Goal: Task Accomplishment & Management: Manage account settings

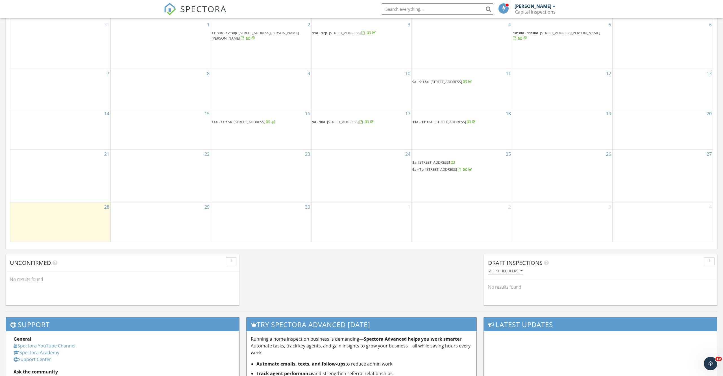
scroll to position [291, 0]
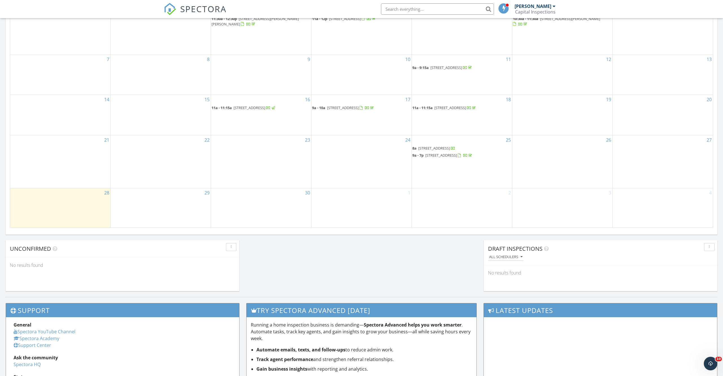
click at [448, 146] on span "[STREET_ADDRESS]" at bounding box center [434, 147] width 32 height 5
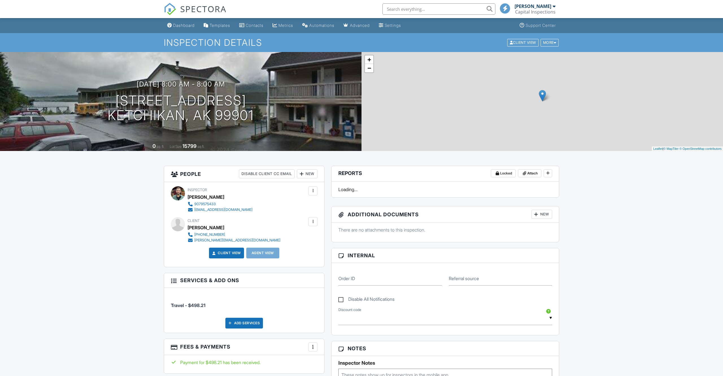
scroll to position [262, 0]
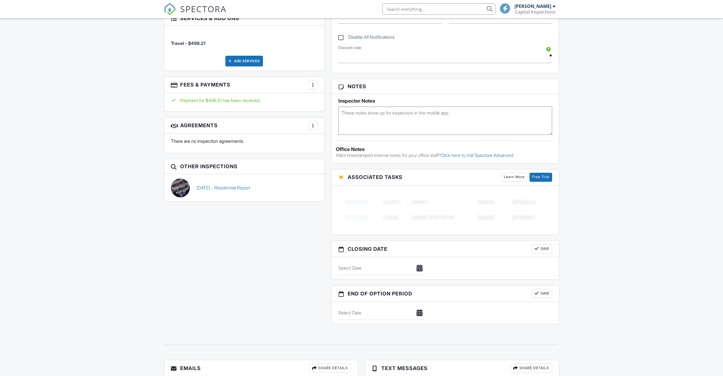
click at [245, 100] on div "Payment for $498.21 has been received." at bounding box center [244, 100] width 147 height 6
click at [318, 87] on h3 "Fees & Payments More Edit Fees & Payments Add Services View Invoice" at bounding box center [244, 85] width 160 height 16
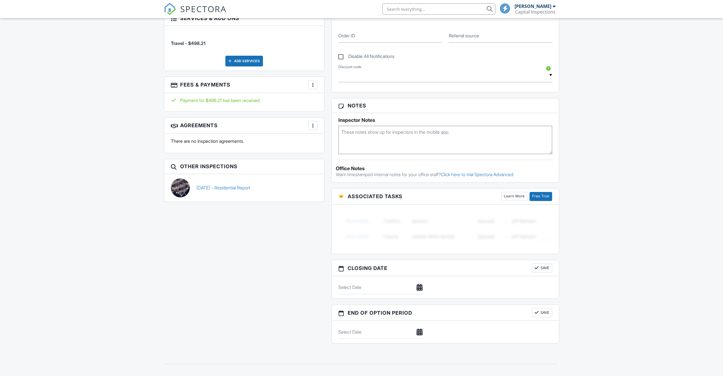
scroll to position [281, 0]
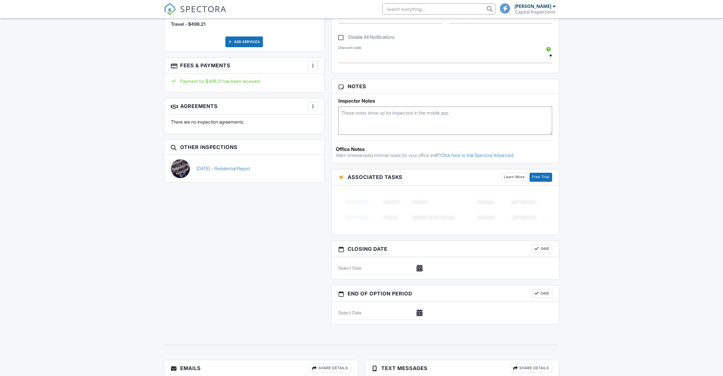
click at [313, 85] on div "Payment for $498.21 has been received." at bounding box center [244, 83] width 160 height 18
click at [313, 65] on div at bounding box center [313, 66] width 6 height 6
click at [131, 118] on div "Dashboard Templates Contacts Metrics Automations Advanced Settings Support Cent…" at bounding box center [361, 99] width 723 height 724
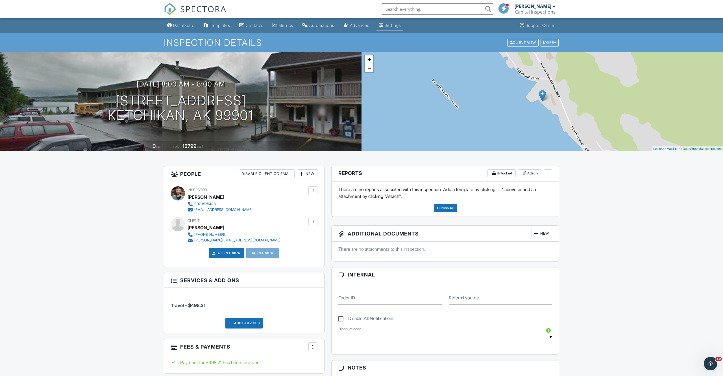
click at [383, 27] on div "Settings" at bounding box center [381, 25] width 5 height 5
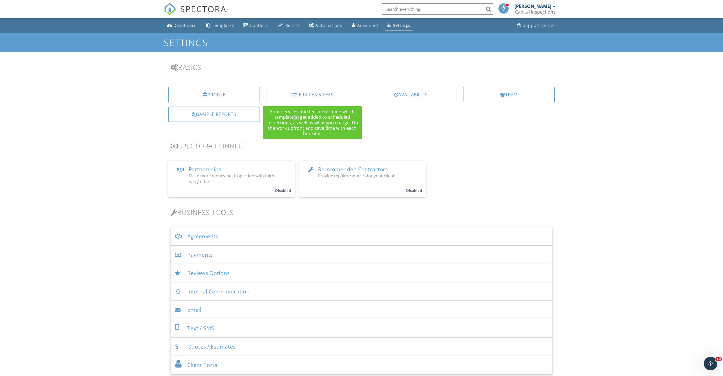
click at [323, 97] on div "Services & Fees" at bounding box center [312, 94] width 91 height 15
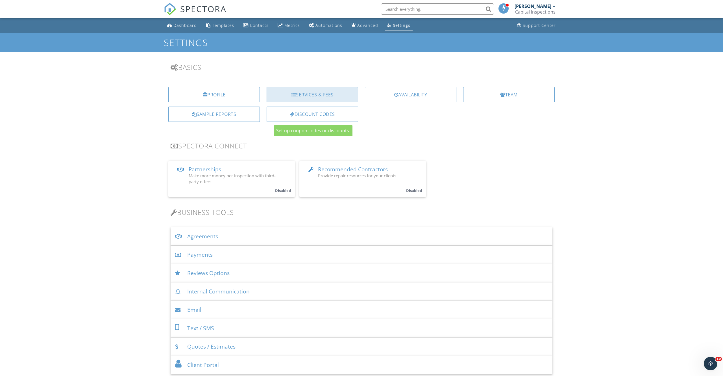
click at [300, 97] on div "Services & Fees" at bounding box center [312, 94] width 91 height 15
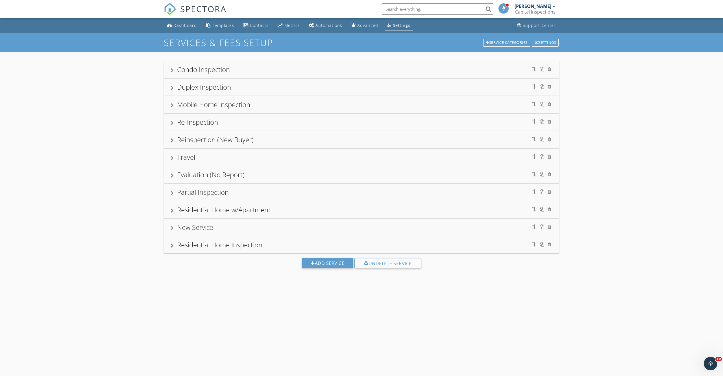
click at [537, 8] on div "[PERSON_NAME]" at bounding box center [532, 6] width 37 height 6
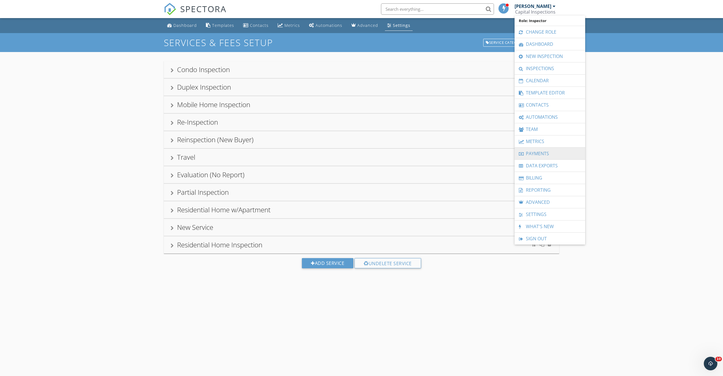
drag, startPoint x: 539, startPoint y: 151, endPoint x: 543, endPoint y: 152, distance: 4.3
click at [539, 152] on link "Payments" at bounding box center [549, 153] width 65 height 12
